Goal: Find specific page/section: Find specific page/section

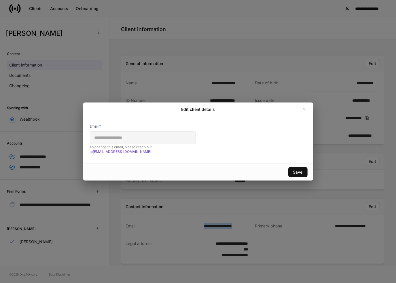
scroll to position [29, 0]
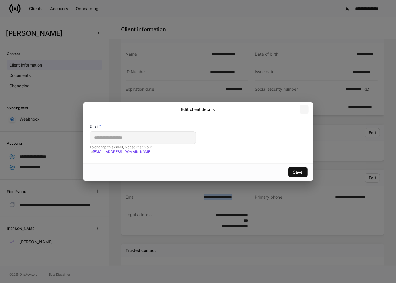
click at [304, 111] on icon "button" at bounding box center [304, 109] width 2 height 2
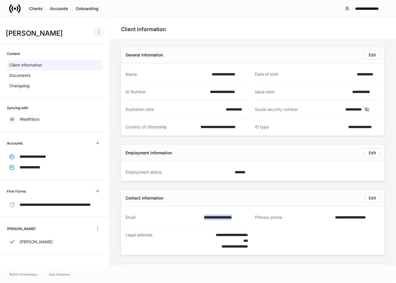
scroll to position [0, 0]
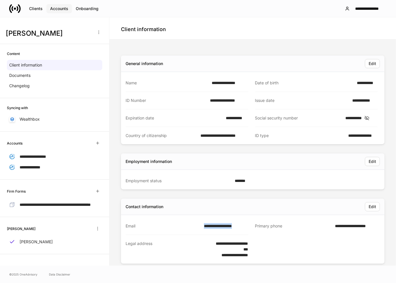
click at [59, 8] on div "Accounts" at bounding box center [59, 9] width 18 height 6
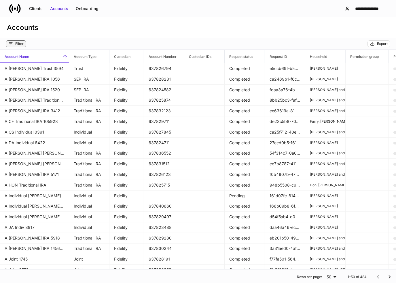
click at [16, 44] on div "Filter" at bounding box center [19, 44] width 8 height 5
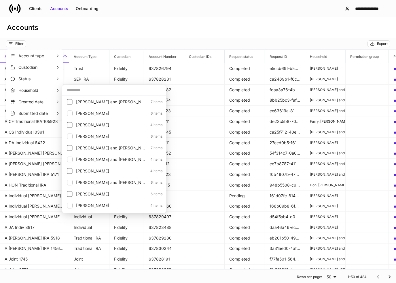
click at [77, 89] on input "text" at bounding box center [114, 90] width 104 height 10
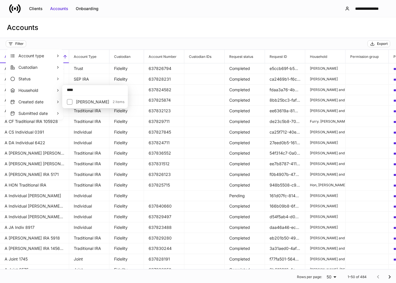
type input "****"
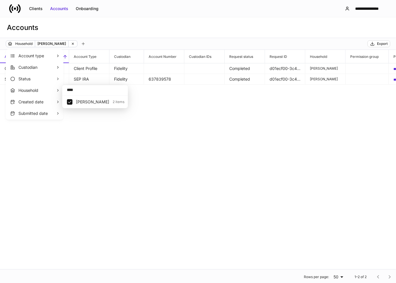
click at [170, 110] on div at bounding box center [198, 141] width 396 height 283
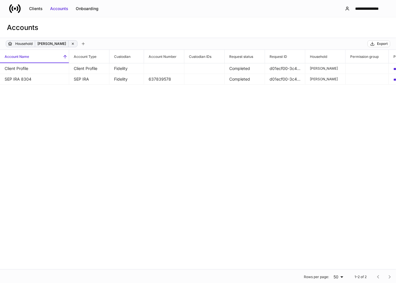
click at [72, 43] on div "[PERSON_NAME]" at bounding box center [42, 43] width 72 height 7
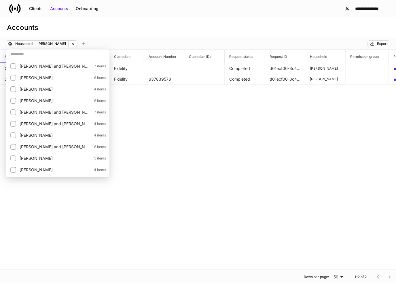
click at [69, 44] on div at bounding box center [198, 141] width 396 height 283
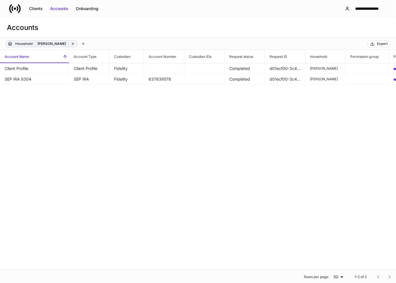
click at [72, 43] on icon at bounding box center [73, 44] width 2 height 2
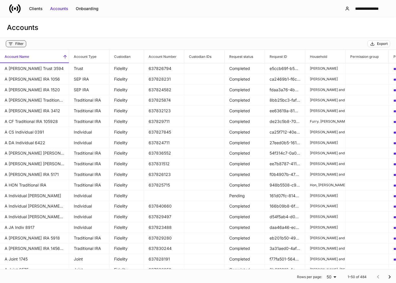
click at [20, 44] on div "Filter" at bounding box center [19, 44] width 8 height 5
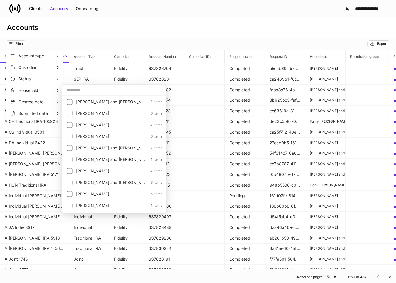
click at [84, 92] on input "text" at bounding box center [114, 90] width 104 height 10
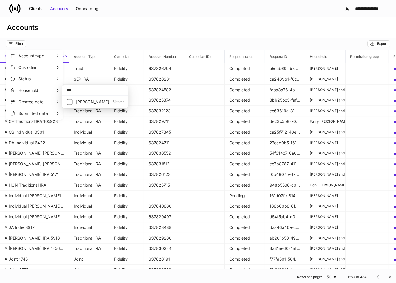
type input "***"
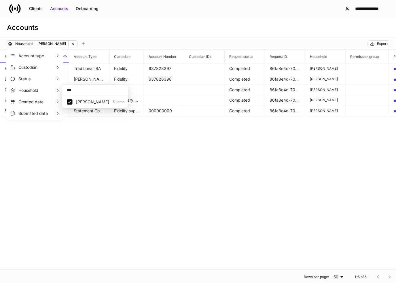
click at [163, 42] on div at bounding box center [198, 141] width 396 height 283
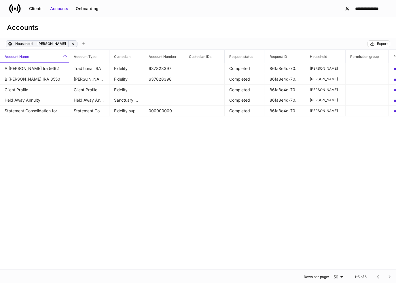
click at [75, 44] on div "Household [PERSON_NAME]" at bounding box center [42, 43] width 72 height 7
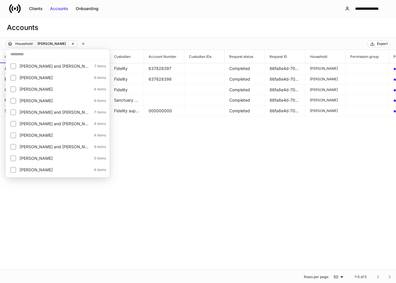
click at [74, 44] on div at bounding box center [198, 141] width 396 height 283
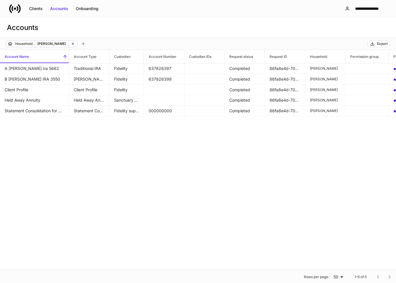
click at [74, 44] on icon at bounding box center [73, 44] width 4 height 4
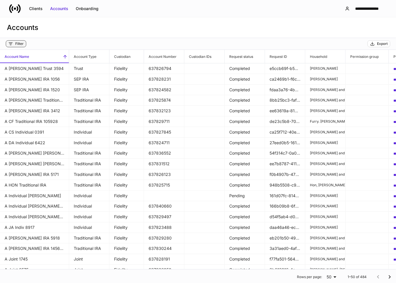
click at [18, 45] on div "Filter" at bounding box center [19, 44] width 8 height 5
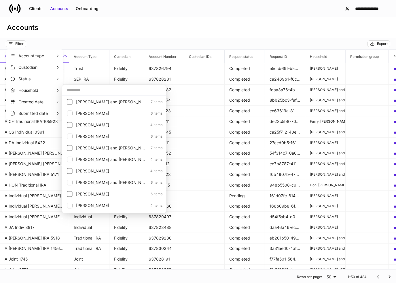
click at [72, 90] on input "text" at bounding box center [114, 90] width 104 height 10
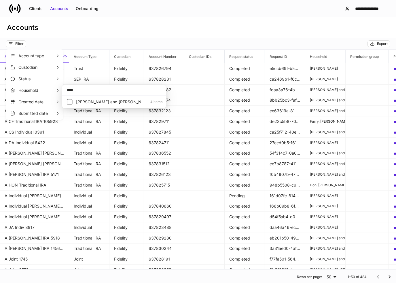
type input "****"
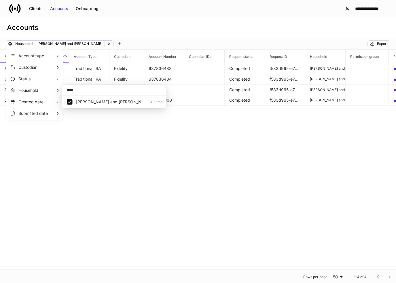
click at [155, 30] on div at bounding box center [198, 141] width 396 height 283
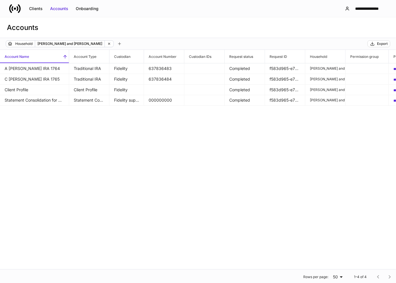
click at [351, 207] on div "**********" at bounding box center [198, 160] width 396 height 220
